Goal: Transaction & Acquisition: Purchase product/service

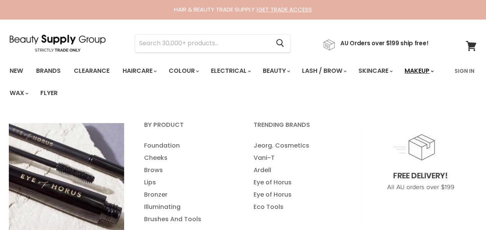
click at [398, 79] on link "Makeup" at bounding box center [418, 71] width 40 height 16
click at [169, 146] on link "Foundation" at bounding box center [188, 146] width 108 height 12
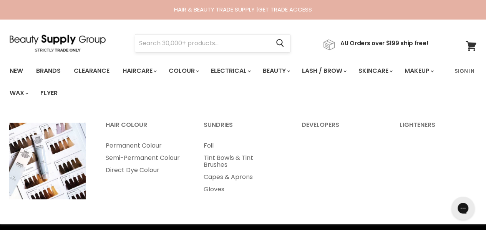
click at [144, 42] on input "Search" at bounding box center [202, 44] width 134 height 18
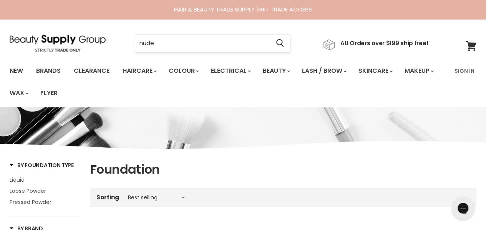
type input "nude"
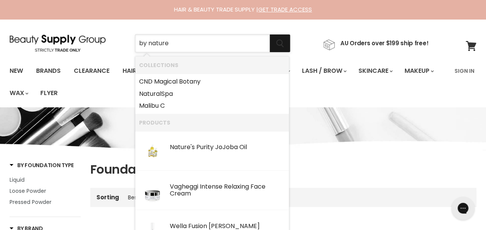
type input "by nature"
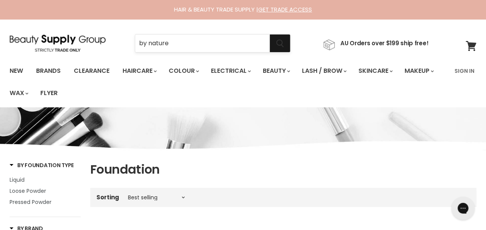
click at [283, 43] on icon "Search" at bounding box center [280, 44] width 8 height 8
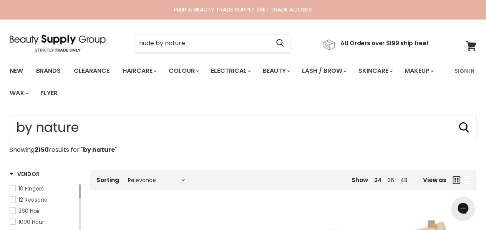
type input "by nature"
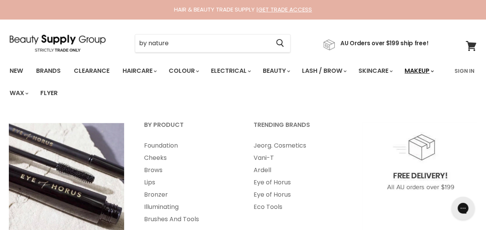
click at [398, 79] on link "Makeup" at bounding box center [418, 71] width 40 height 16
click at [170, 146] on link "Foundation" at bounding box center [188, 146] width 108 height 12
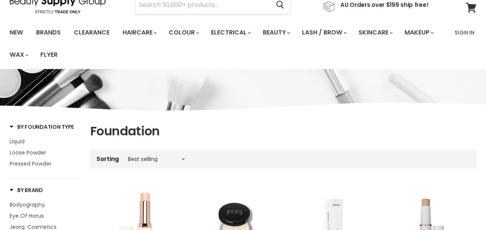
scroll to position [38, 0]
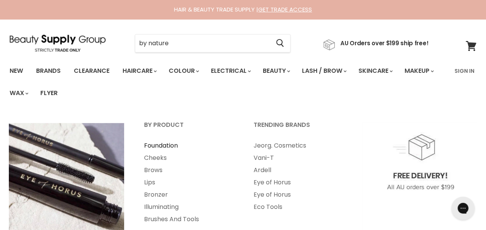
click at [167, 146] on link "Foundation" at bounding box center [188, 146] width 108 height 12
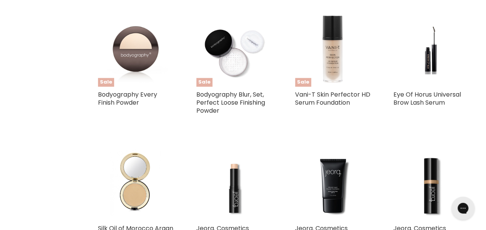
scroll to position [652, 0]
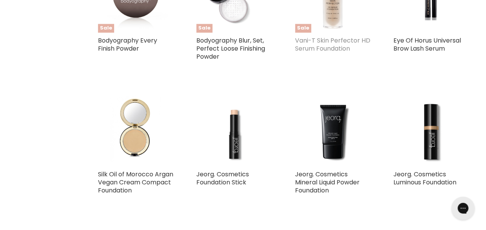
click at [322, 46] on link "Vani-T Skin Perfector HD Serum Foundation" at bounding box center [332, 44] width 75 height 17
